Goal: Use online tool/utility: Utilize a website feature to perform a specific function

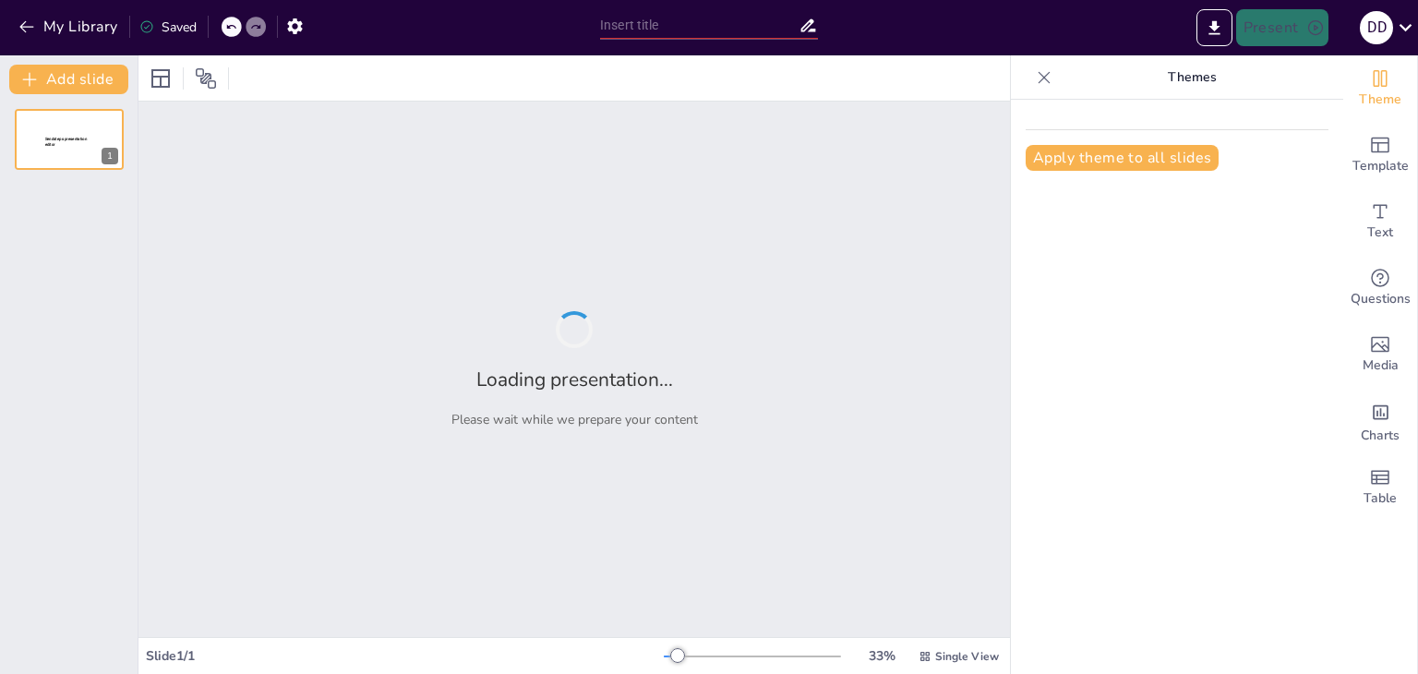
type input "Imported PRESENTACIÓN GENERAL OPTIVOSA 1808.pptx"
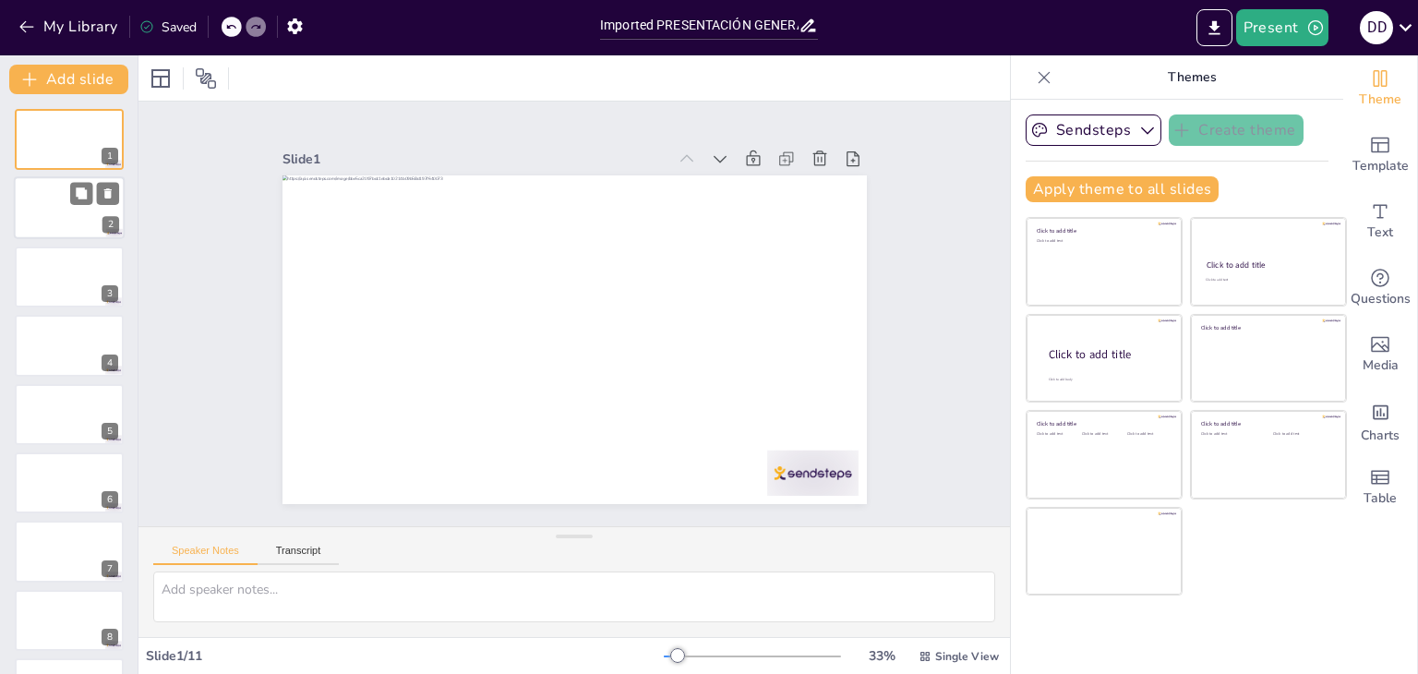
click at [78, 207] on div at bounding box center [69, 208] width 111 height 63
click at [72, 271] on button at bounding box center [81, 262] width 22 height 22
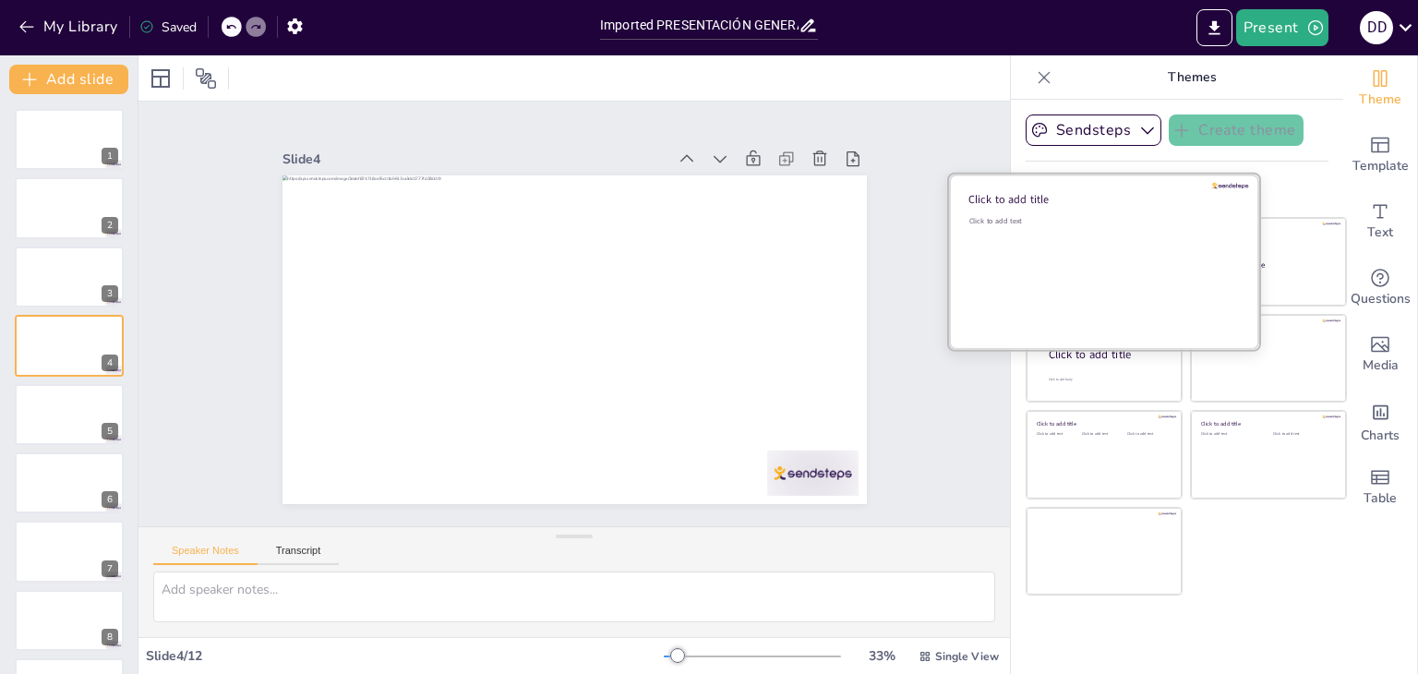
click at [1047, 255] on div "Click to add text" at bounding box center [1102, 273] width 264 height 114
click at [1048, 255] on div "Click to add text" at bounding box center [1102, 273] width 264 height 114
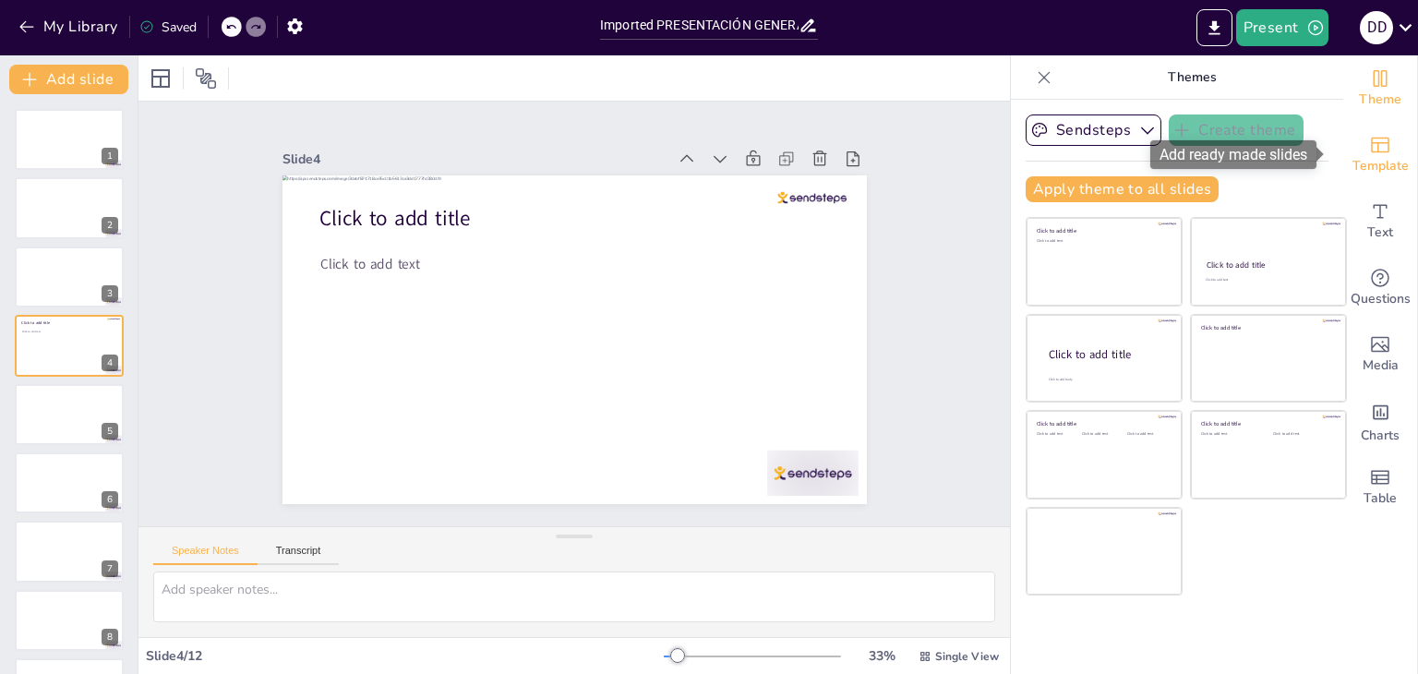
click at [1374, 151] on icon "Add ready made slides" at bounding box center [1380, 146] width 18 height 16
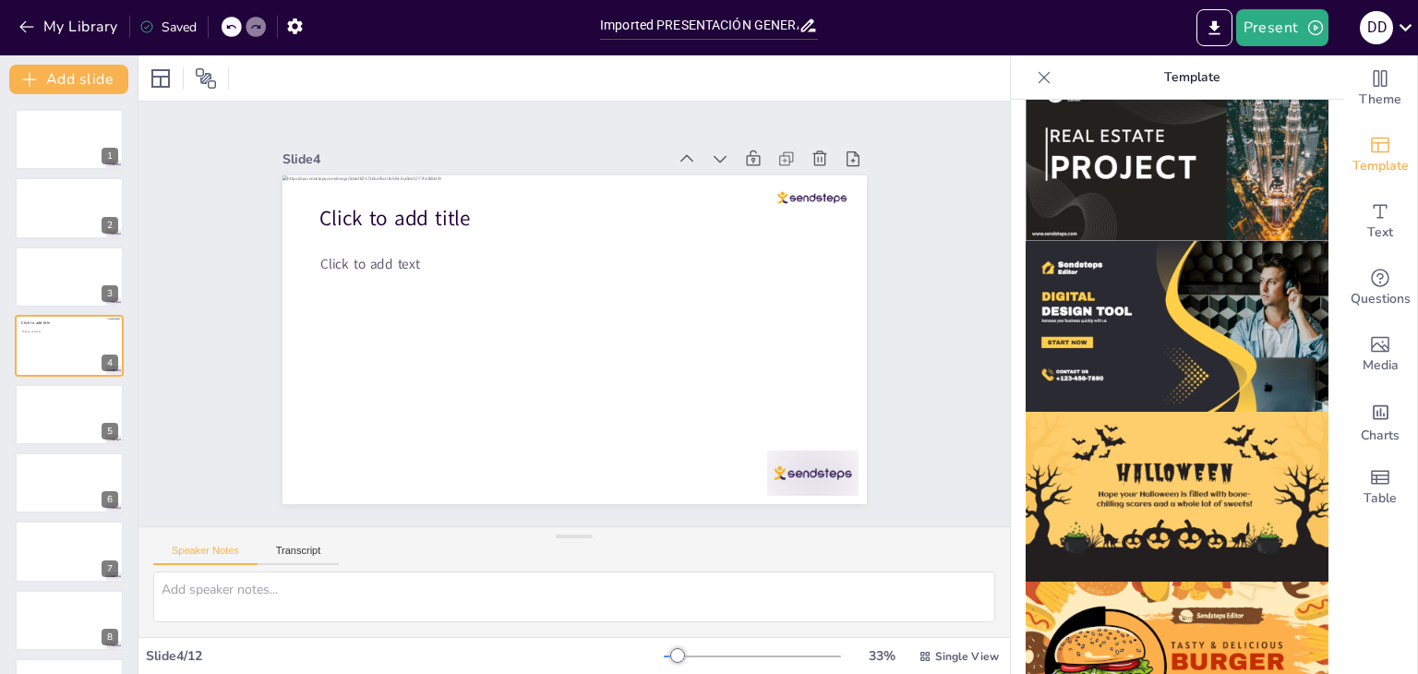
scroll to position [1754, 0]
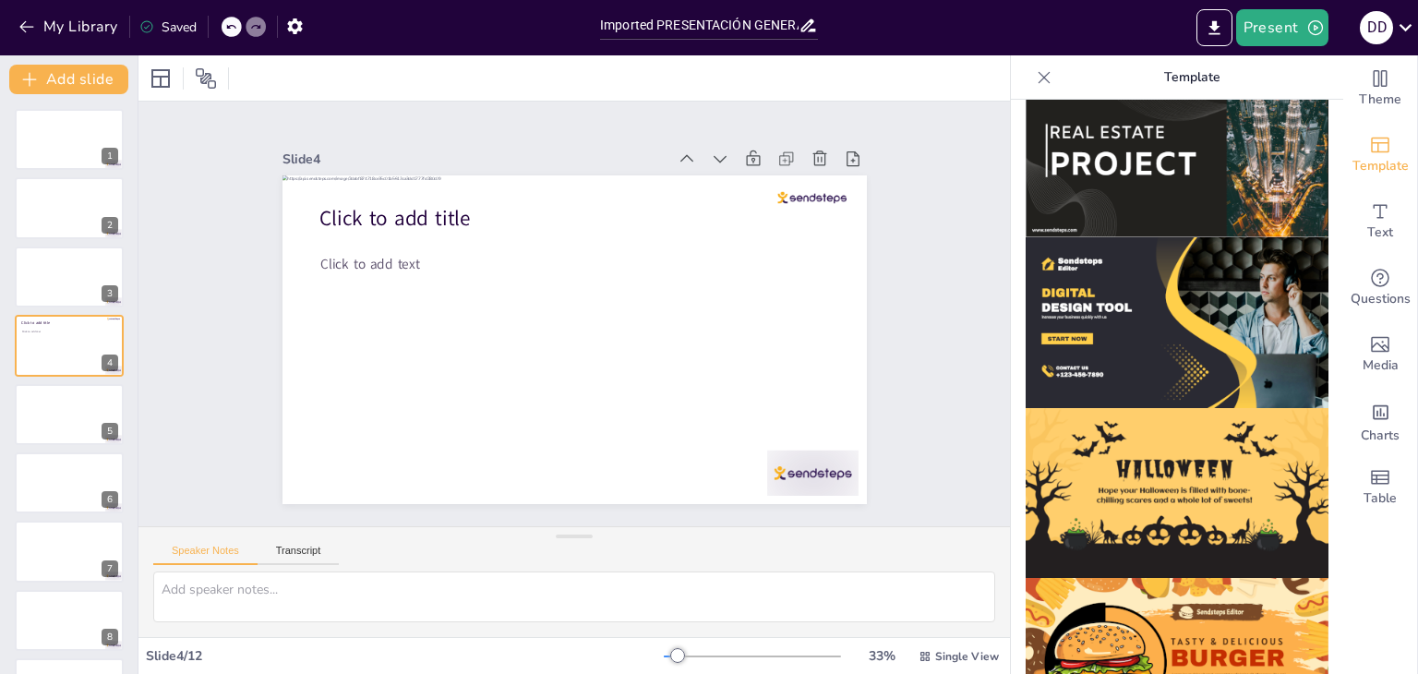
click at [1138, 263] on img at bounding box center [1177, 322] width 303 height 171
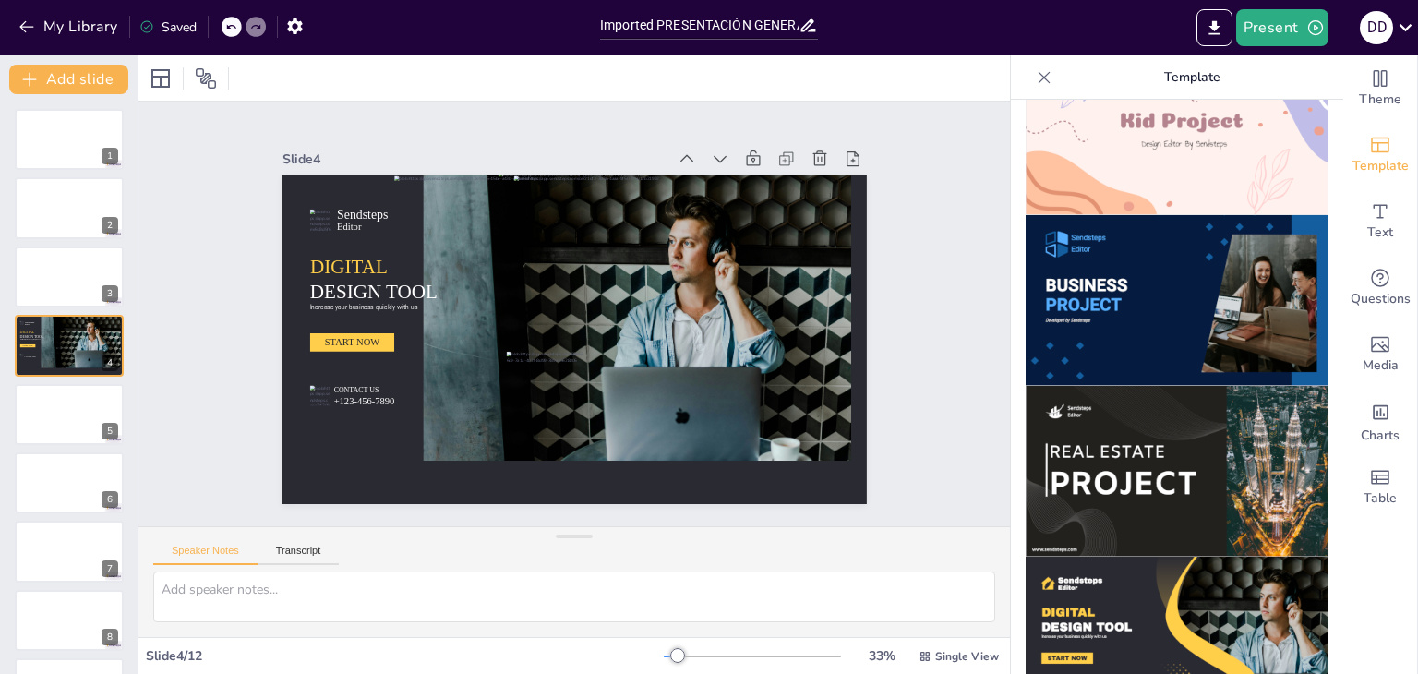
scroll to position [1584, 0]
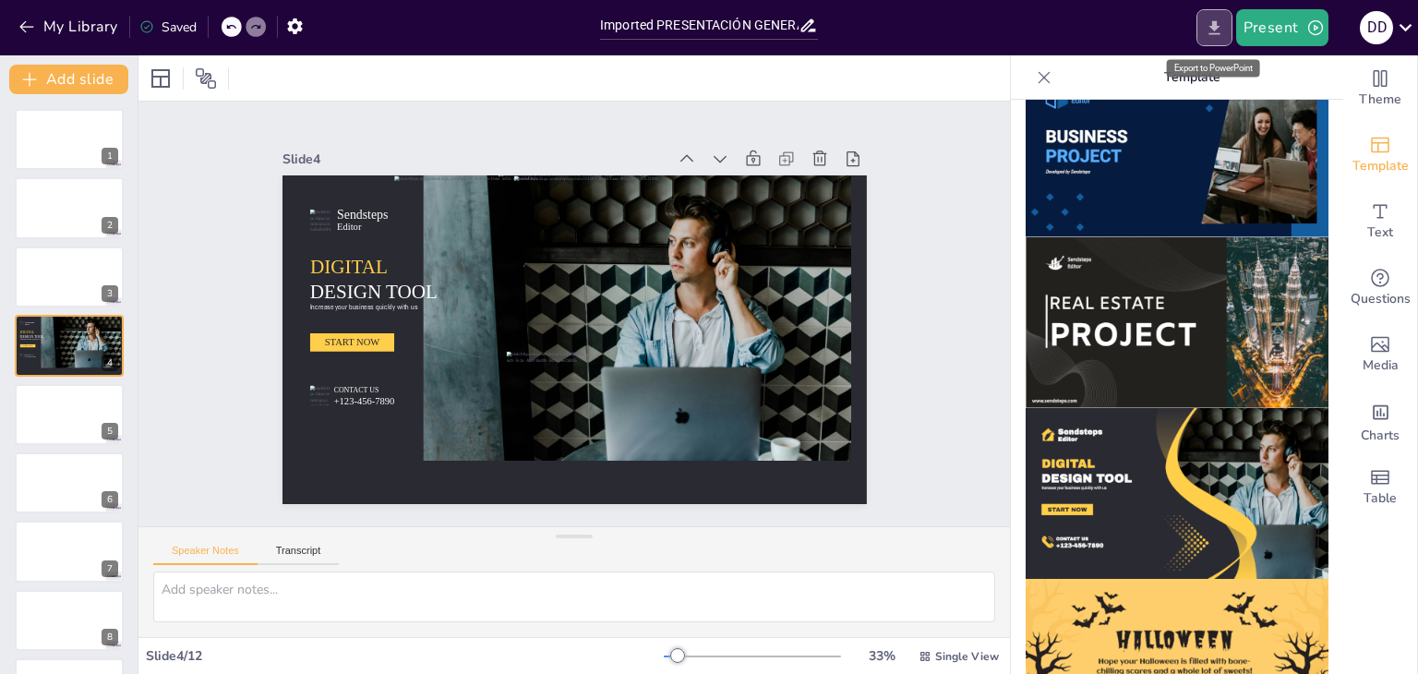
click at [1210, 28] on icon "Export to PowerPoint" at bounding box center [1214, 27] width 19 height 19
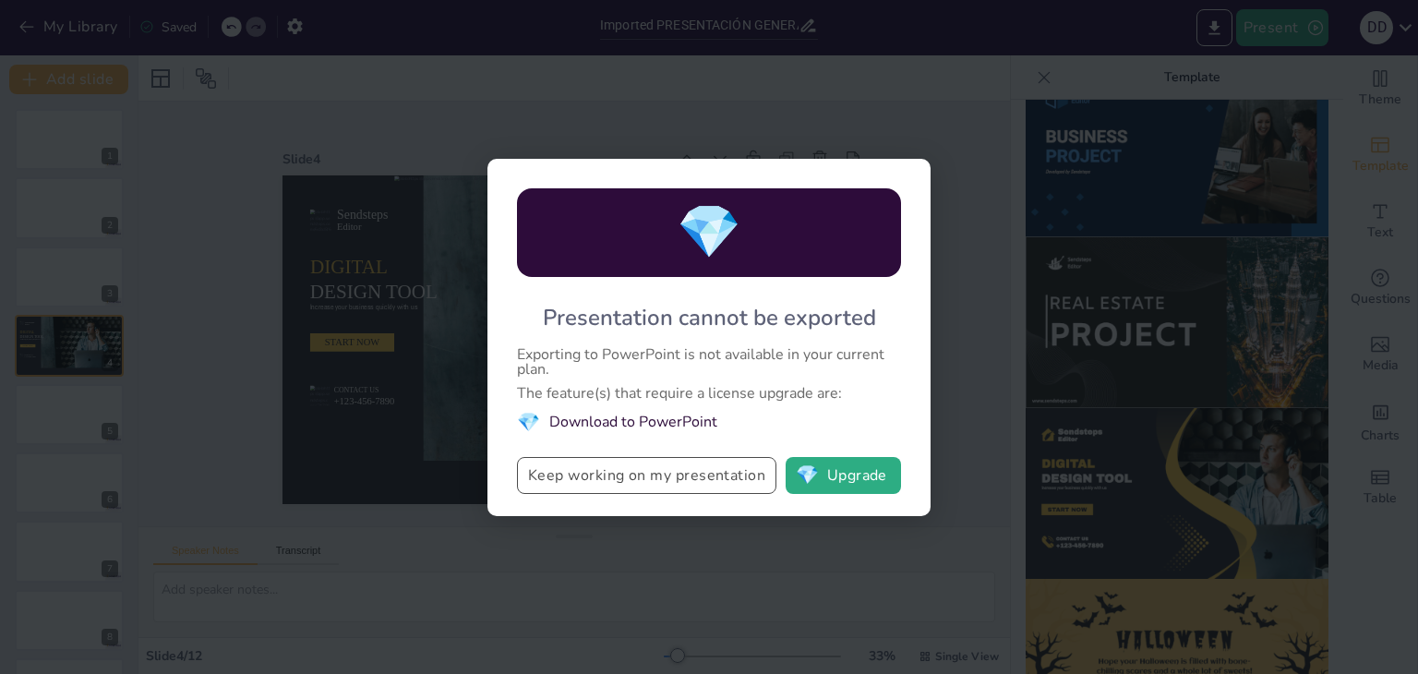
click at [699, 474] on button "Keep working on my presentation" at bounding box center [646, 475] width 259 height 37
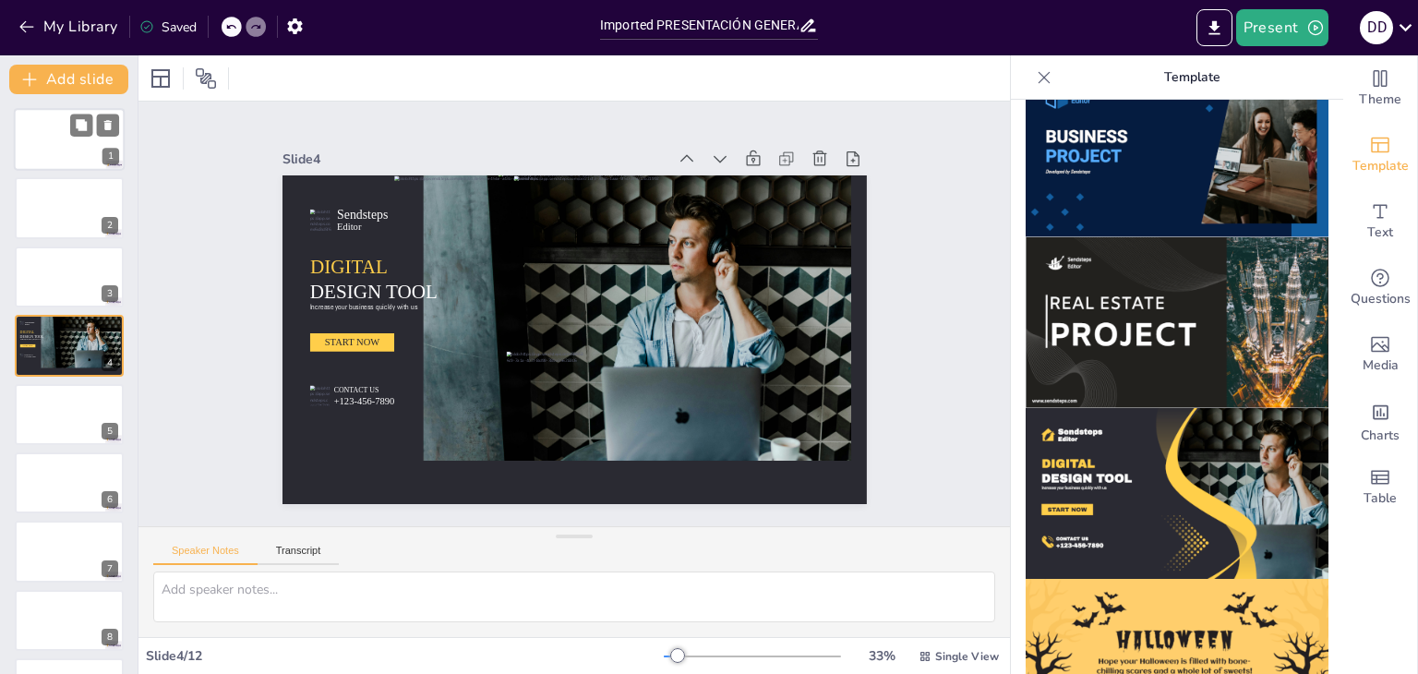
click at [70, 151] on div at bounding box center [69, 139] width 111 height 63
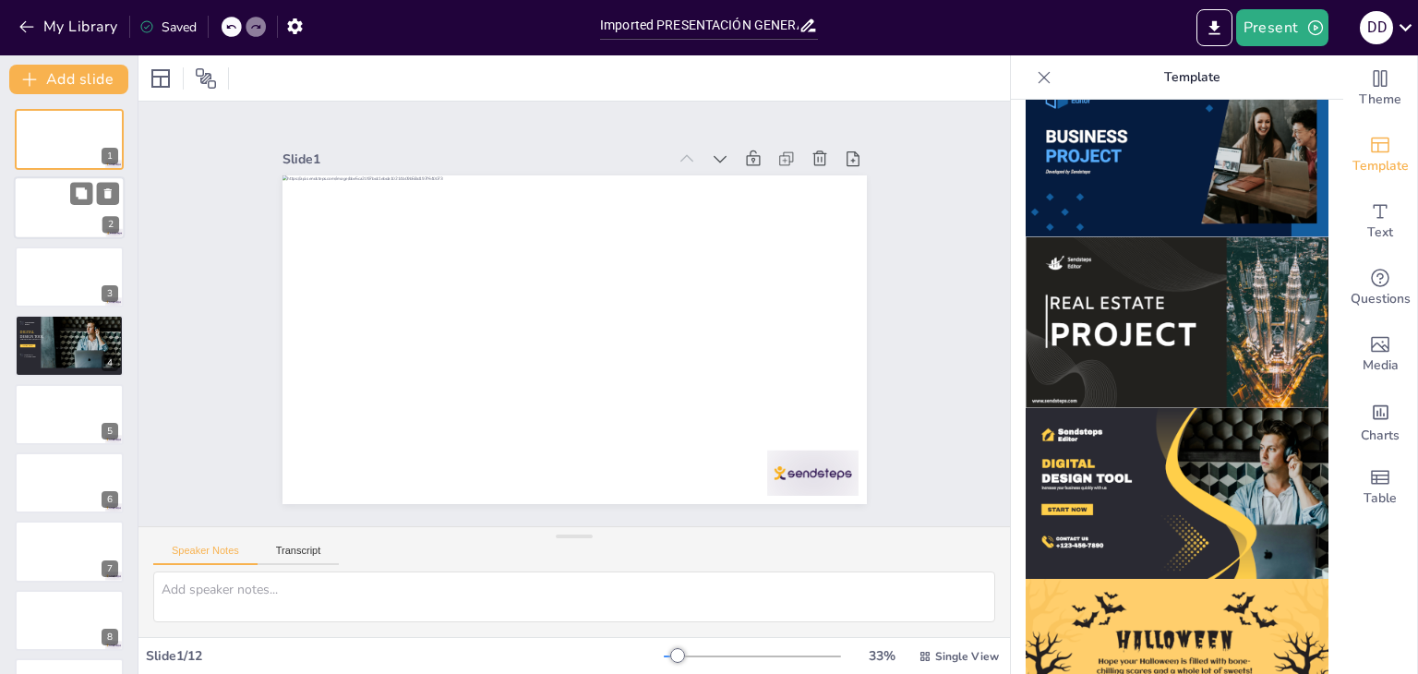
click at [70, 217] on div at bounding box center [69, 208] width 111 height 63
